Goal: Find specific page/section: Find specific page/section

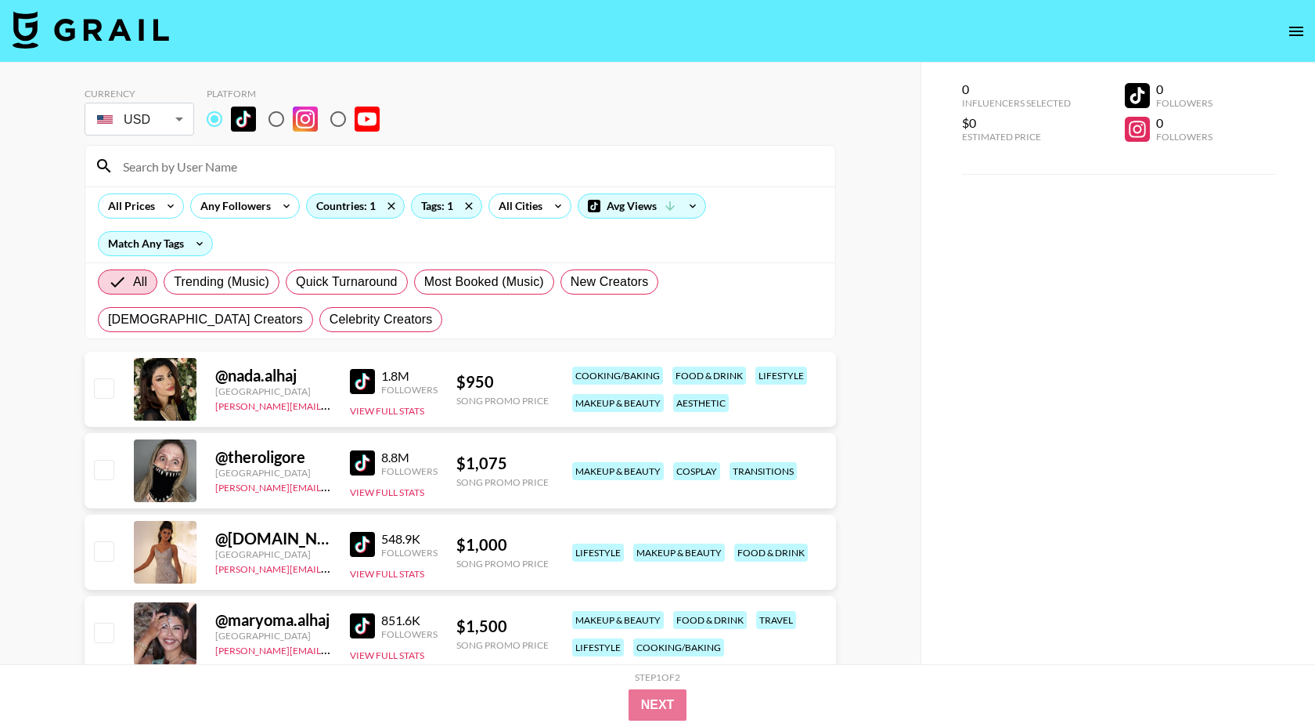
click at [221, 158] on input at bounding box center [470, 165] width 713 height 25
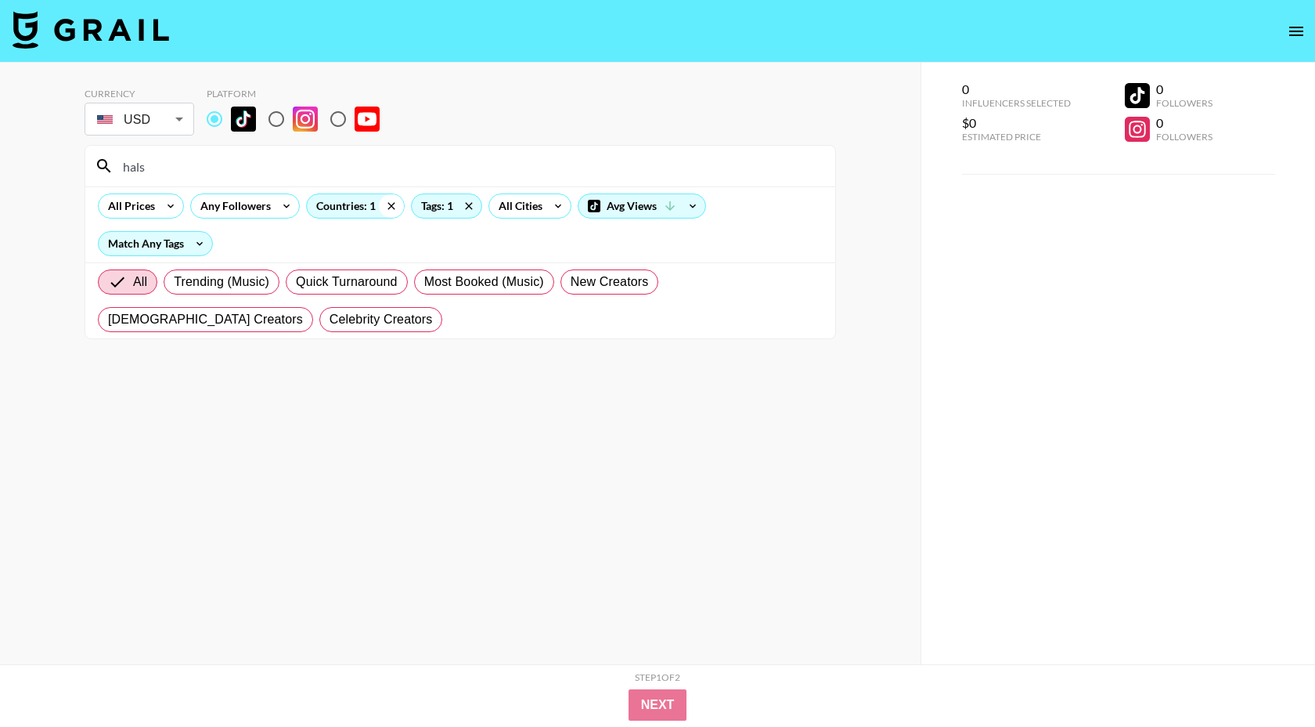
click at [396, 207] on icon at bounding box center [391, 205] width 25 height 23
click at [467, 204] on icon at bounding box center [473, 205] width 25 height 23
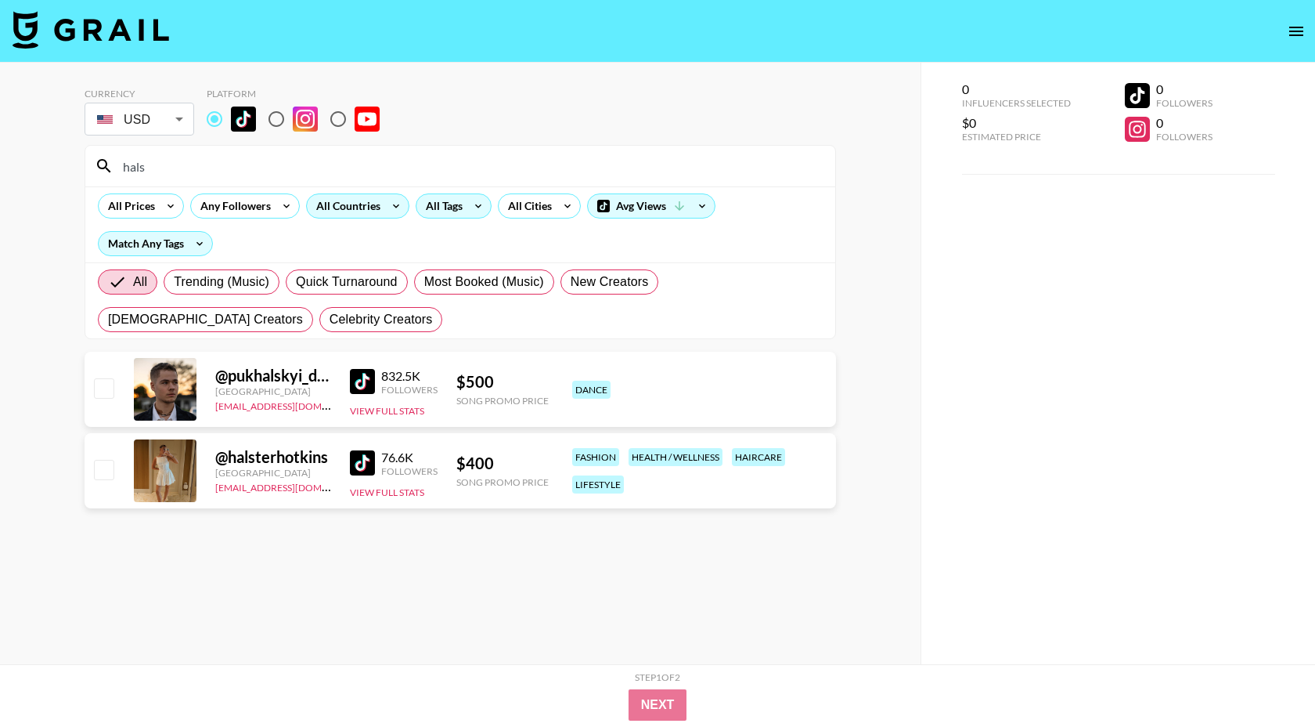
click at [220, 181] on div "hals" at bounding box center [460, 166] width 750 height 41
click at [217, 177] on input "hals" at bounding box center [470, 165] width 713 height 25
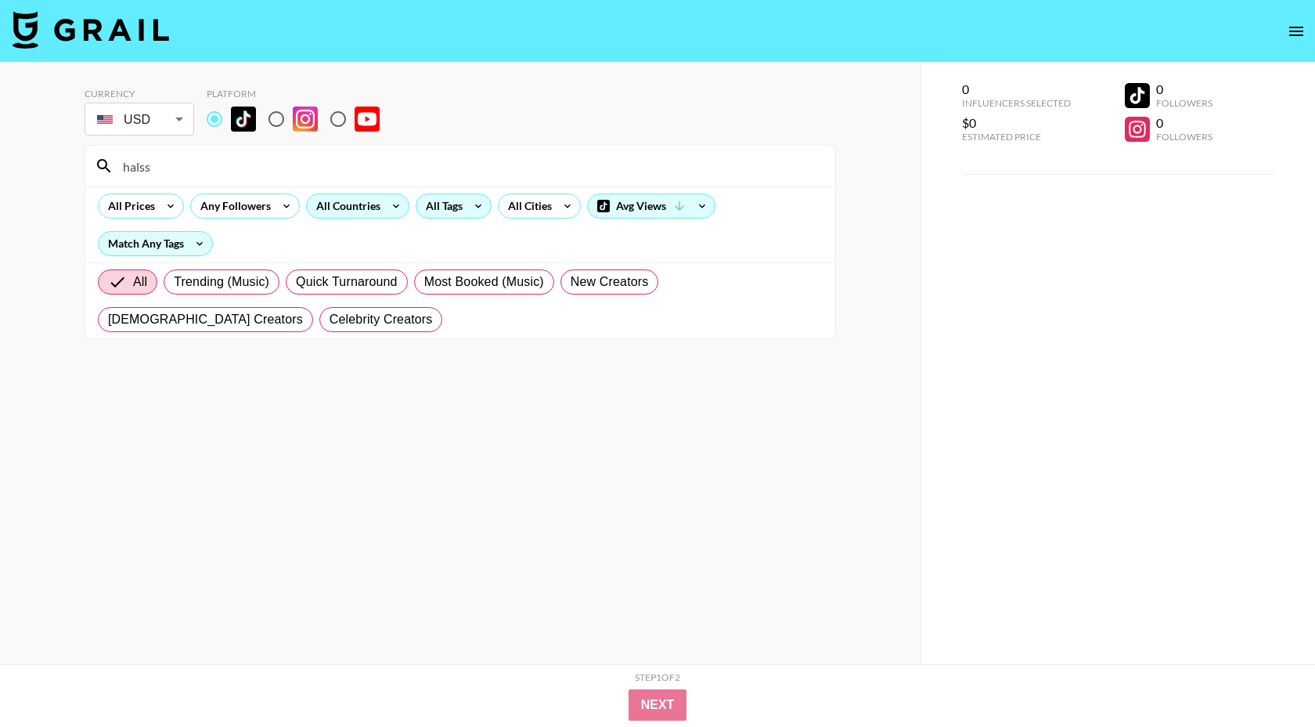
click at [279, 178] on input "halss" at bounding box center [470, 165] width 713 height 25
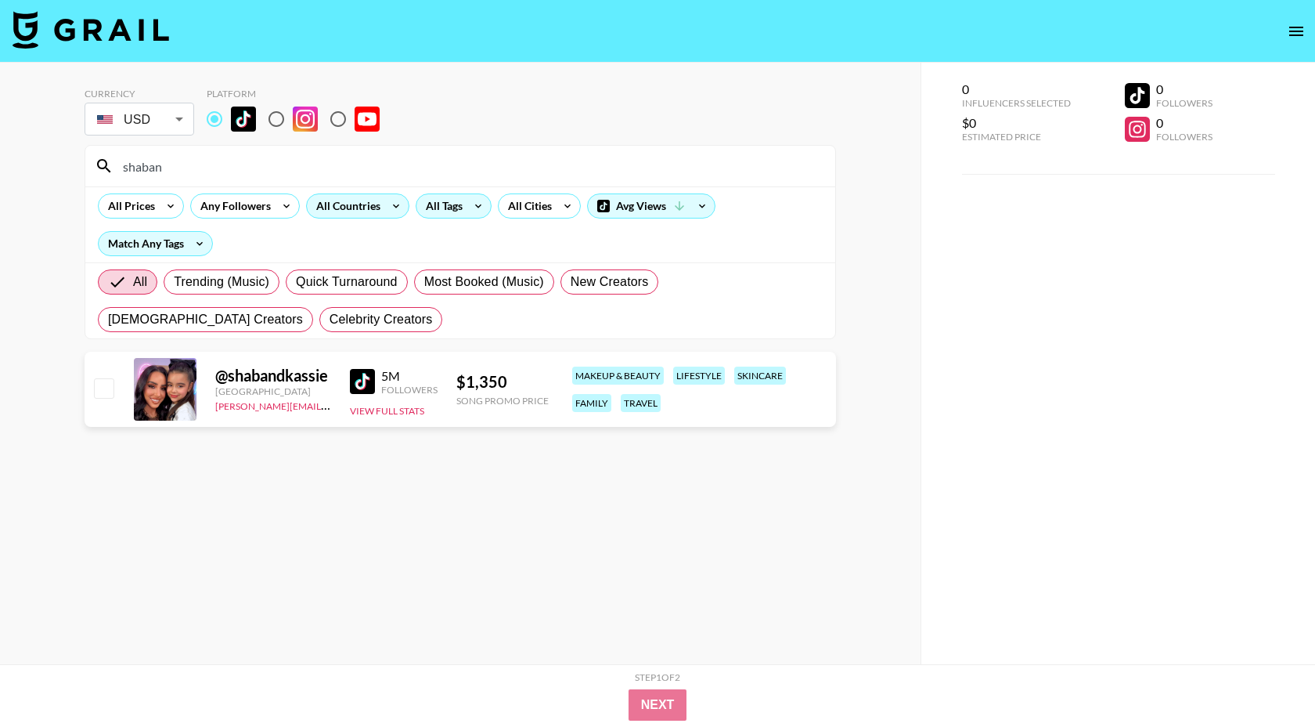
click at [242, 173] on input "shaban" at bounding box center [470, 165] width 713 height 25
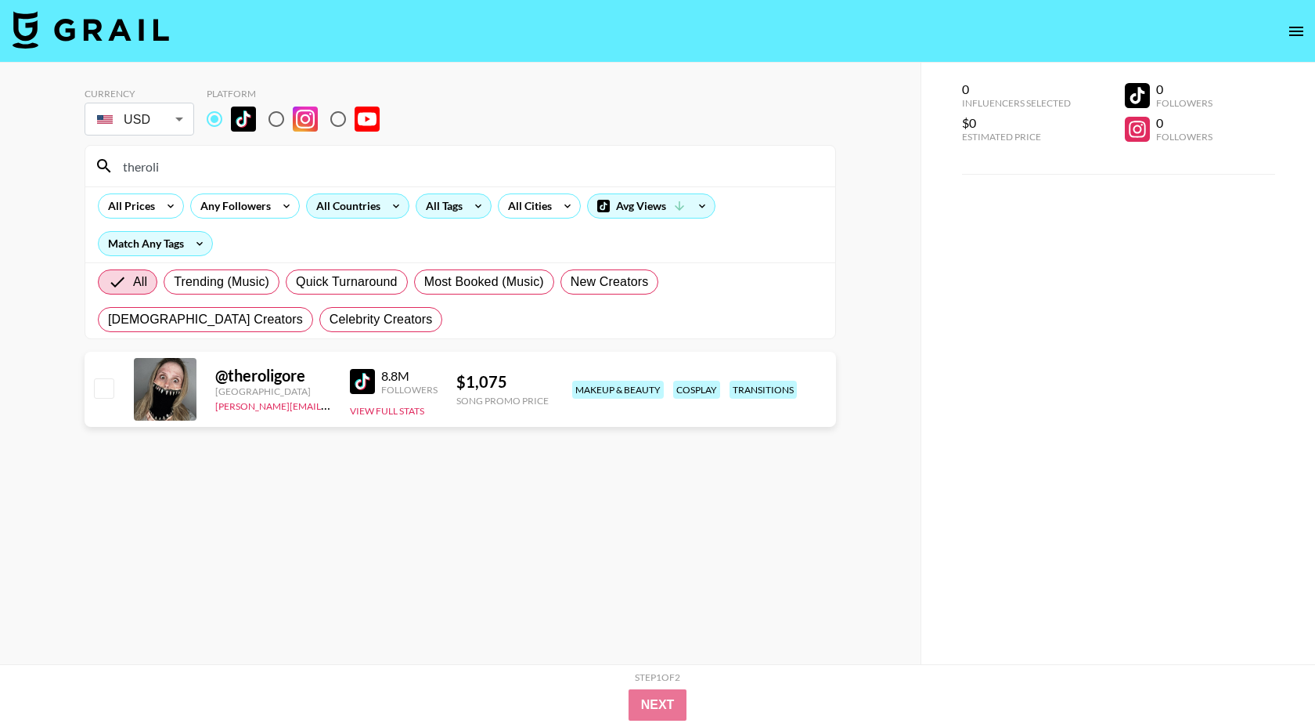
click at [222, 168] on input "theroli" at bounding box center [470, 165] width 713 height 25
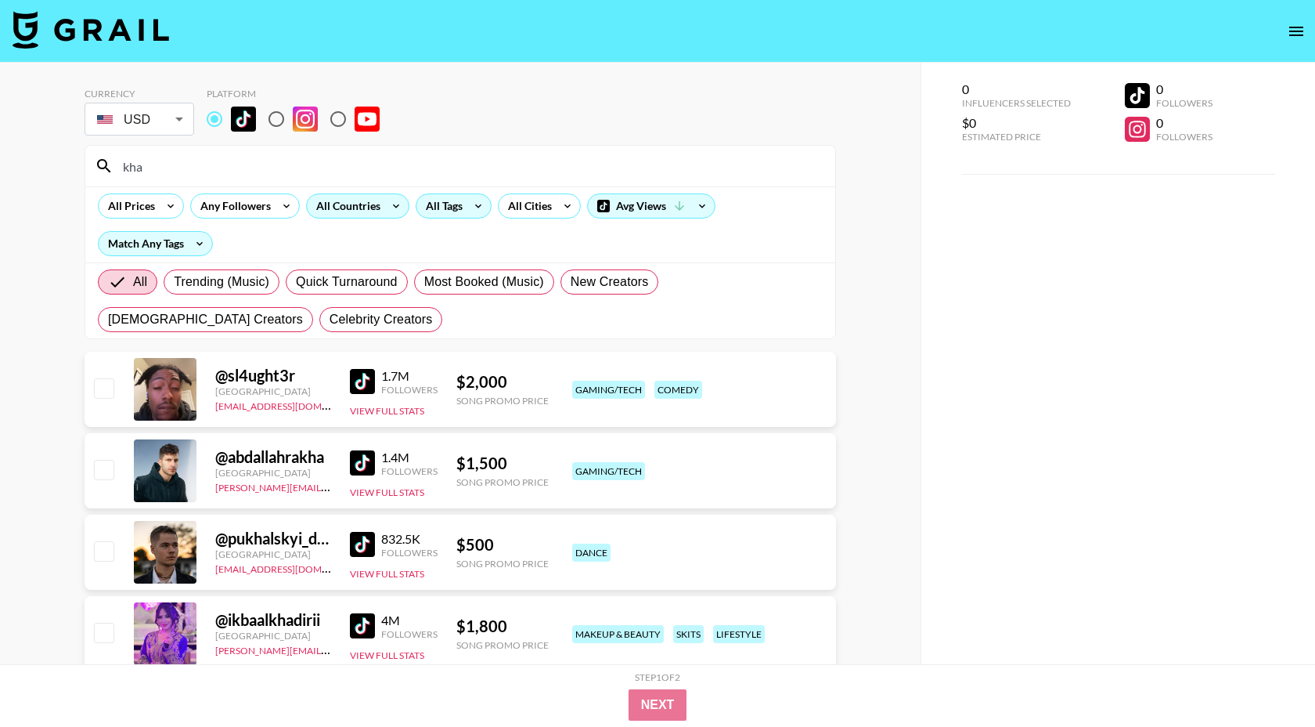
click at [133, 167] on input "kha" at bounding box center [470, 165] width 713 height 25
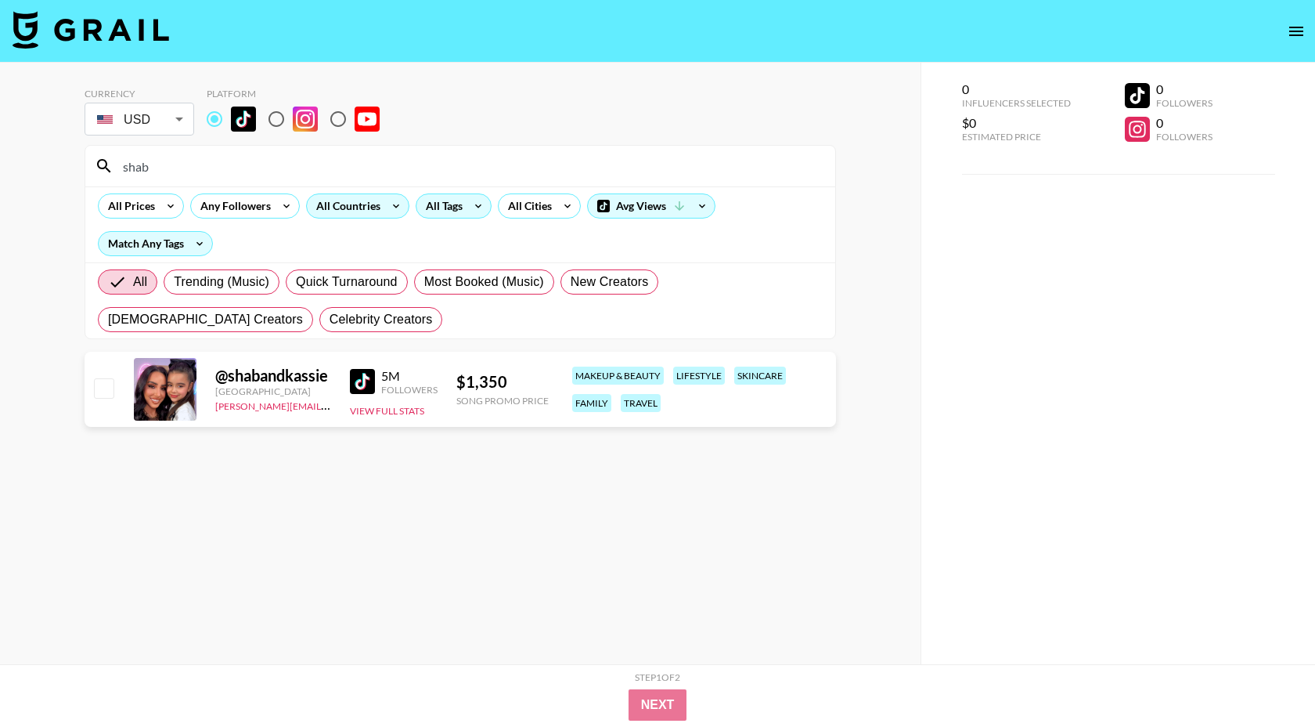
type input "shab"
